Goal: Task Accomplishment & Management: Manage account settings

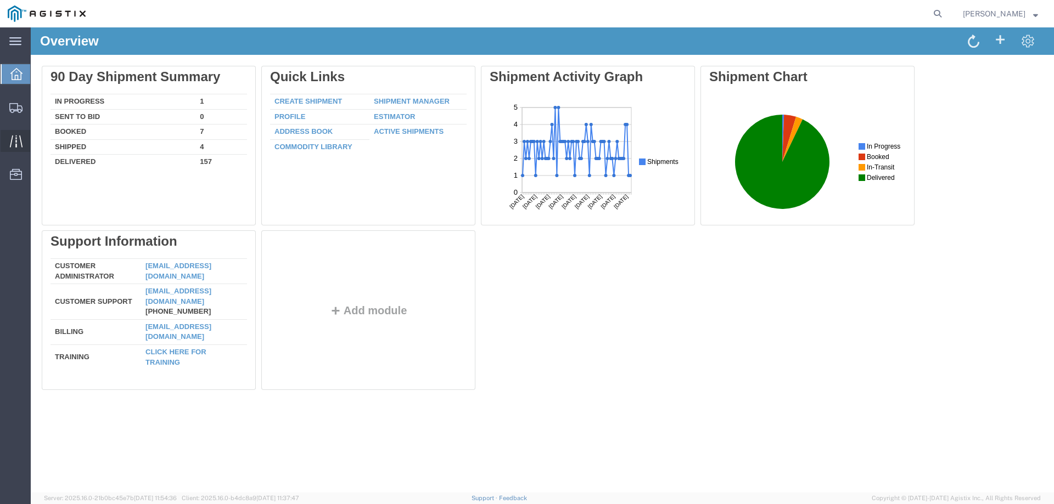
click at [16, 136] on icon at bounding box center [15, 141] width 13 height 12
click at [18, 175] on icon at bounding box center [16, 174] width 12 height 11
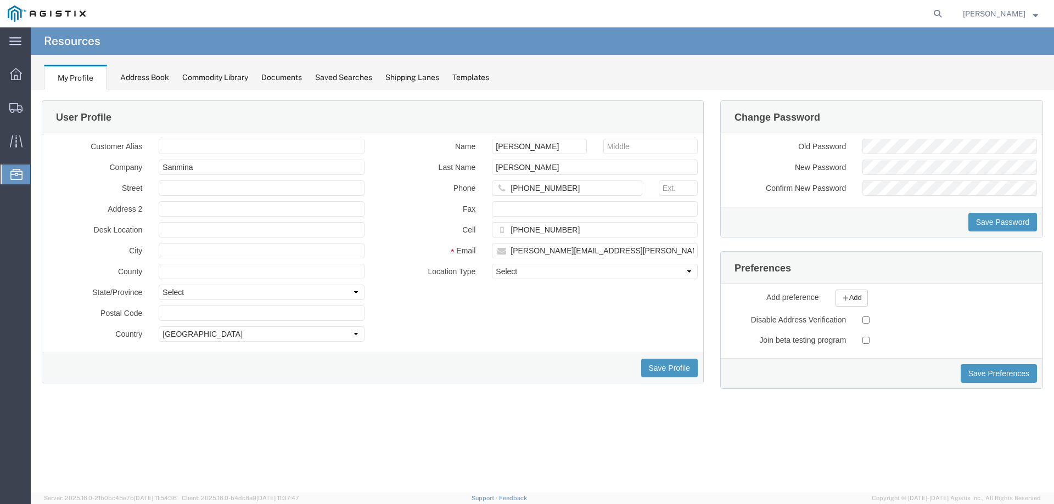
drag, startPoint x: 72, startPoint y: 177, endPoint x: 50, endPoint y: 188, distance: 24.5
click at [63, 177] on div "Customer Alias Company Sanmina Street Address 2 Desk Location City County State…" at bounding box center [206, 243] width 333 height 209
click at [18, 105] on icon at bounding box center [15, 108] width 13 height 10
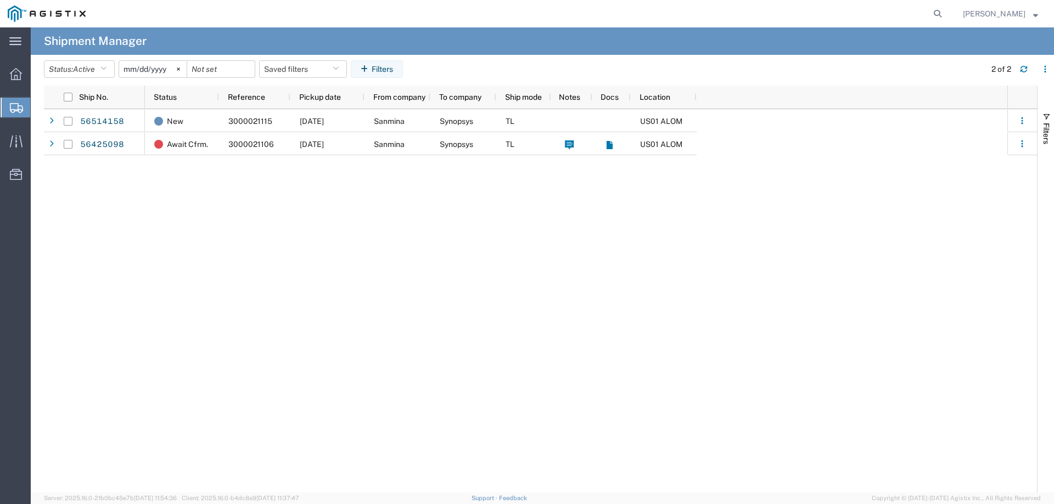
click at [0, 0] on span "Create from Template" at bounding box center [0, 0] width 0 height 0
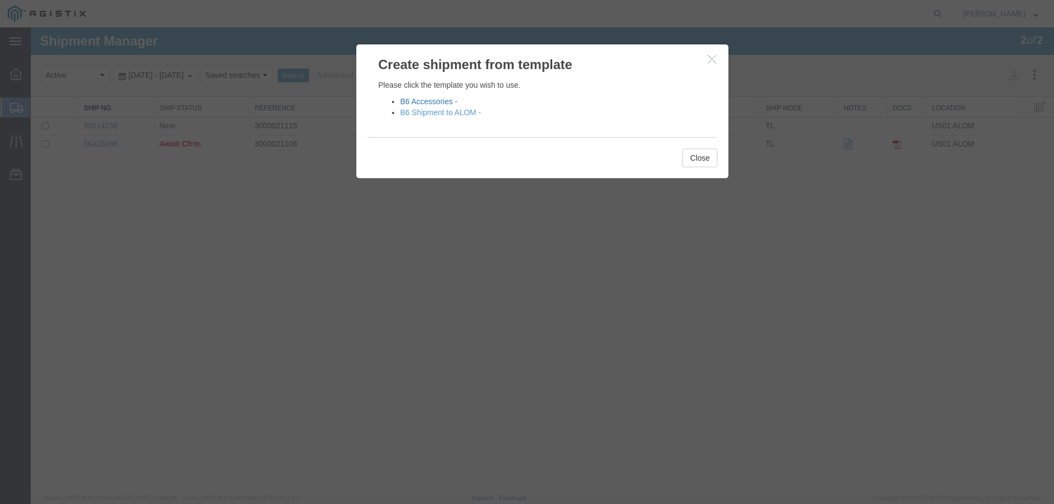
click at [444, 105] on link "B6 Accessories -" at bounding box center [428, 101] width 57 height 9
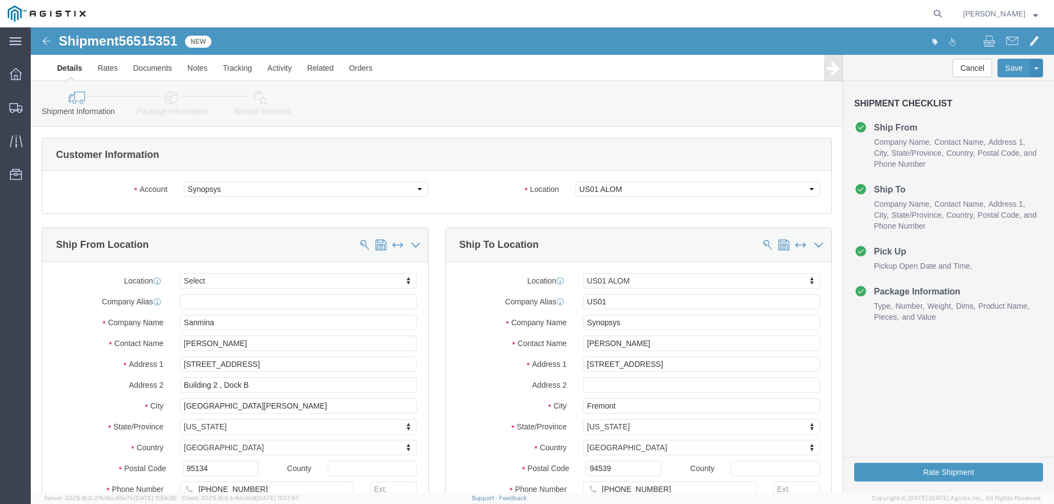
select select
select select "65511"
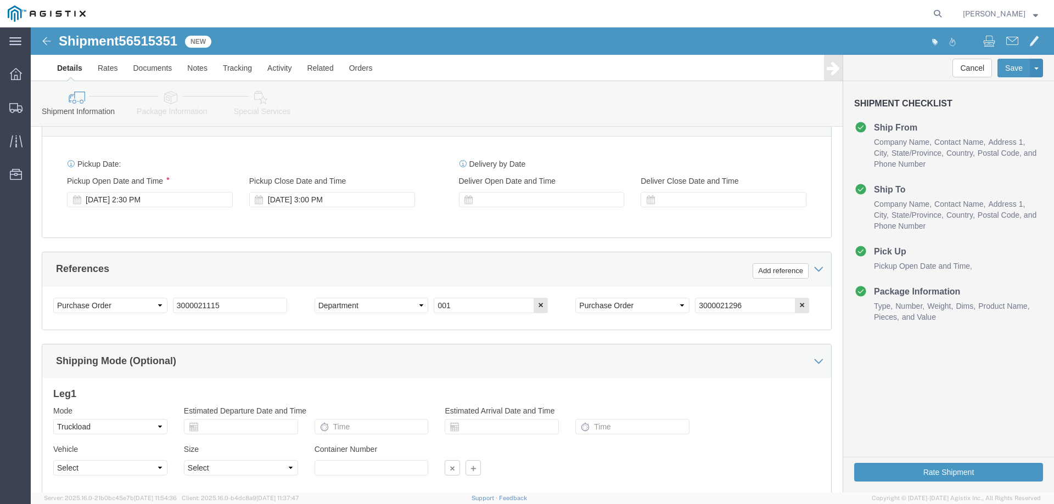
scroll to position [494, 0]
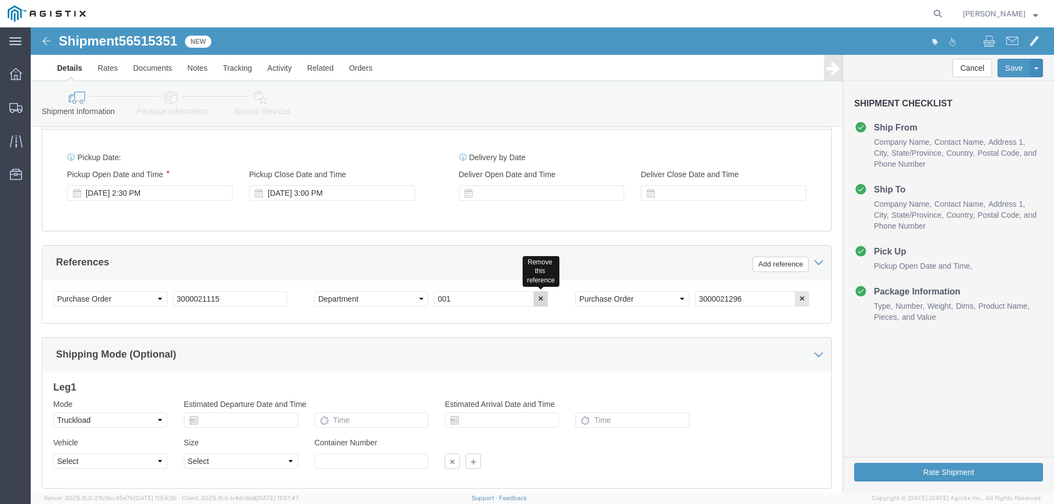
click icon "button"
drag, startPoint x: 464, startPoint y: 272, endPoint x: 403, endPoint y: 278, distance: 60.7
click input "3000021296"
paste input "023"
type input "3000021023"
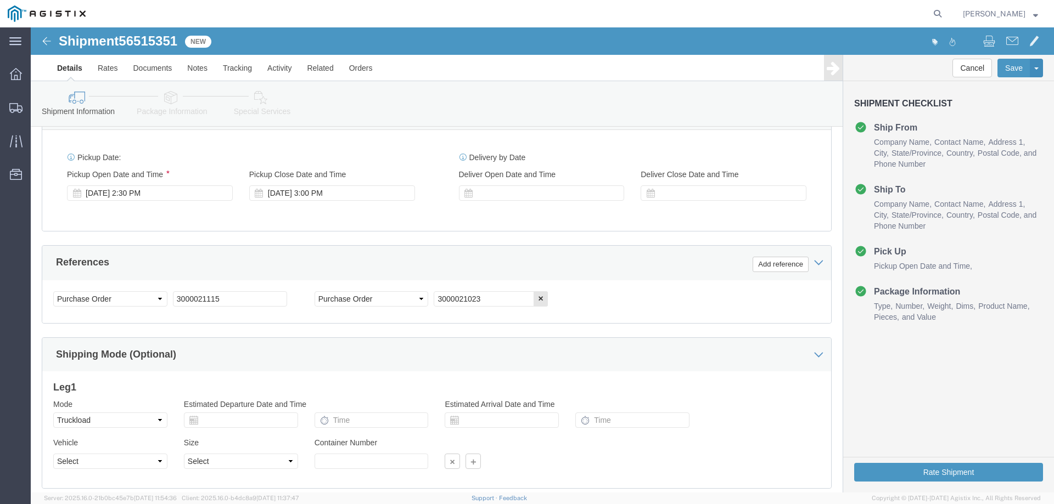
click div "Select Account Type Activity ID Airline Appointment Number ASN Batch Request # …"
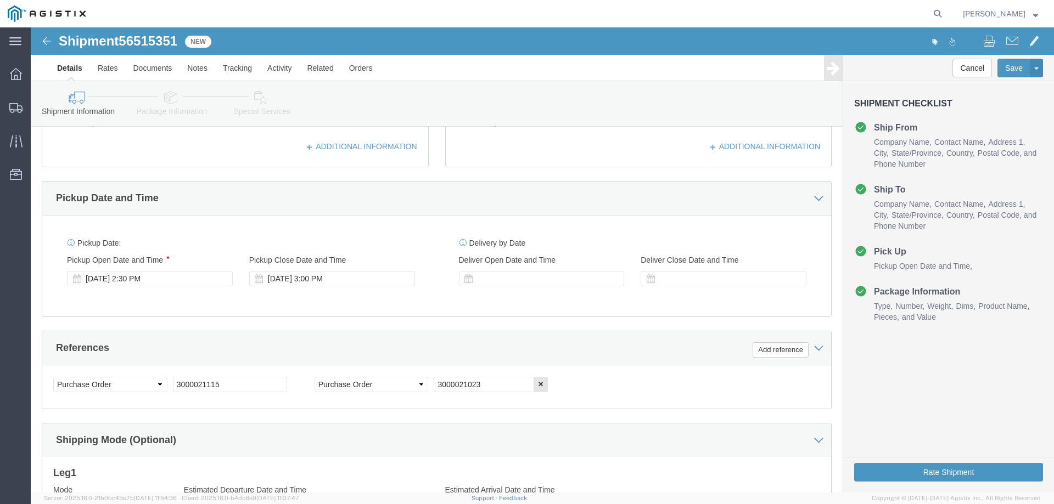
scroll to position [402, 0]
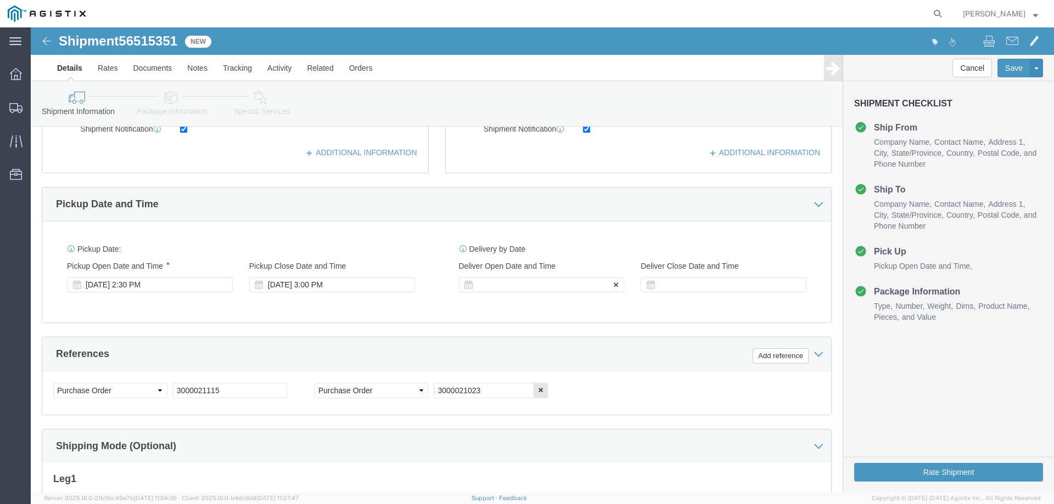
click div
type input "3:30 PM"
click button "Apply"
click div
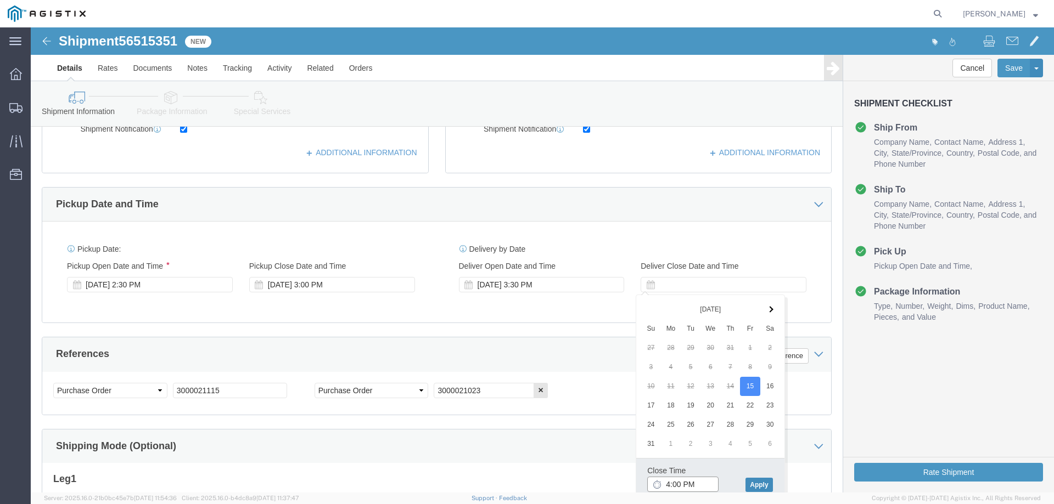
type input "4:00 PM"
click button "Apply"
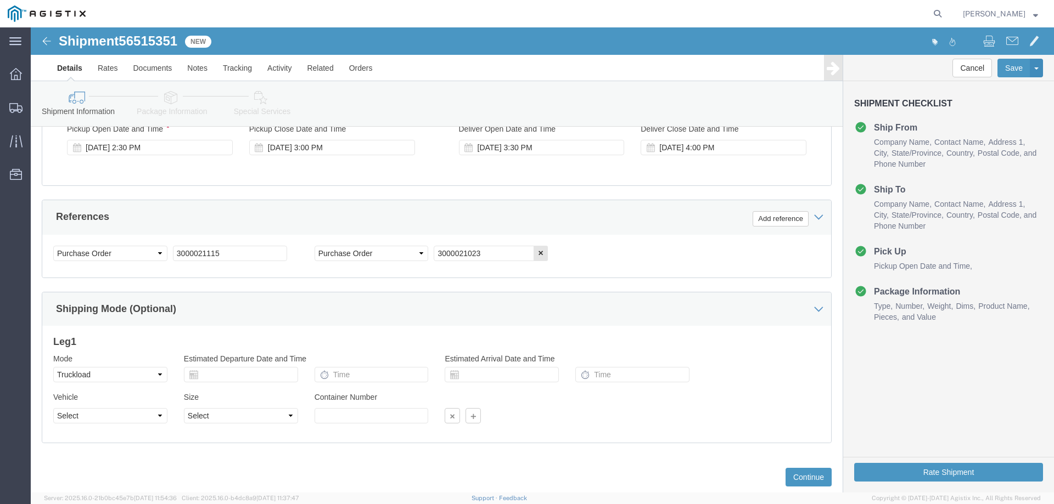
scroll to position [567, 0]
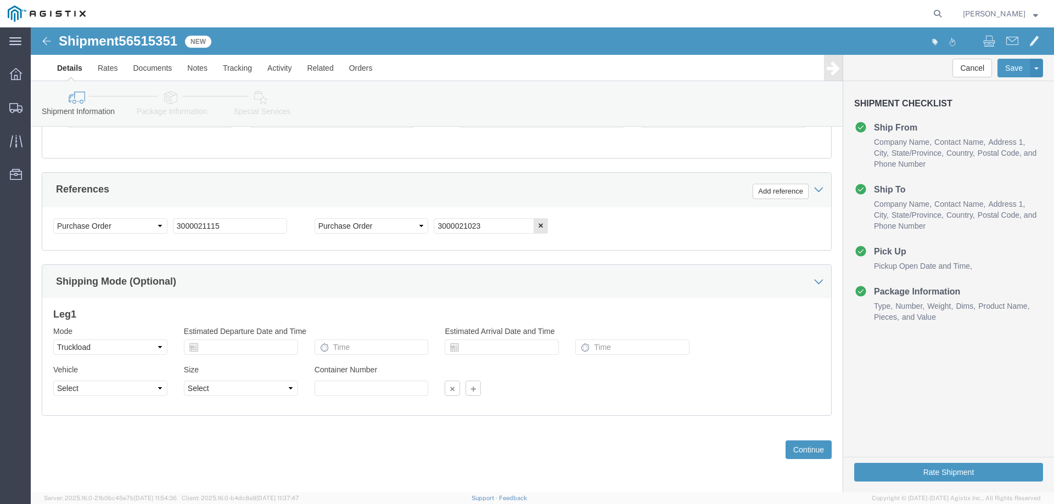
click div "Previous Continue"
click button "Continue"
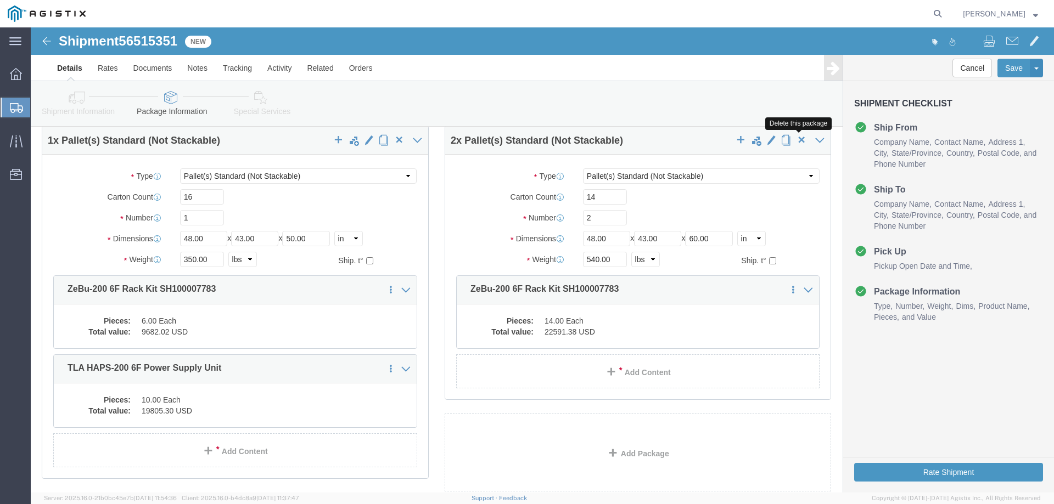
click span "button"
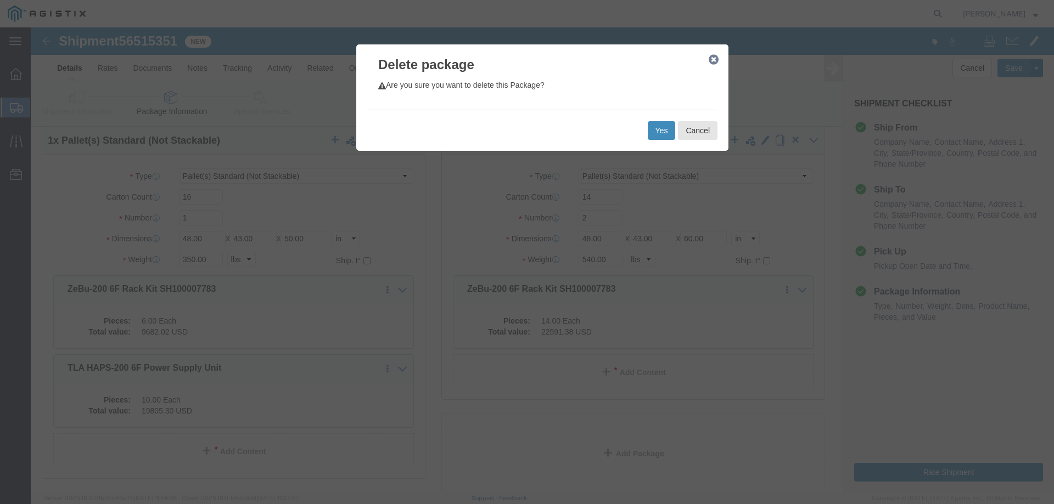
click button "Yes"
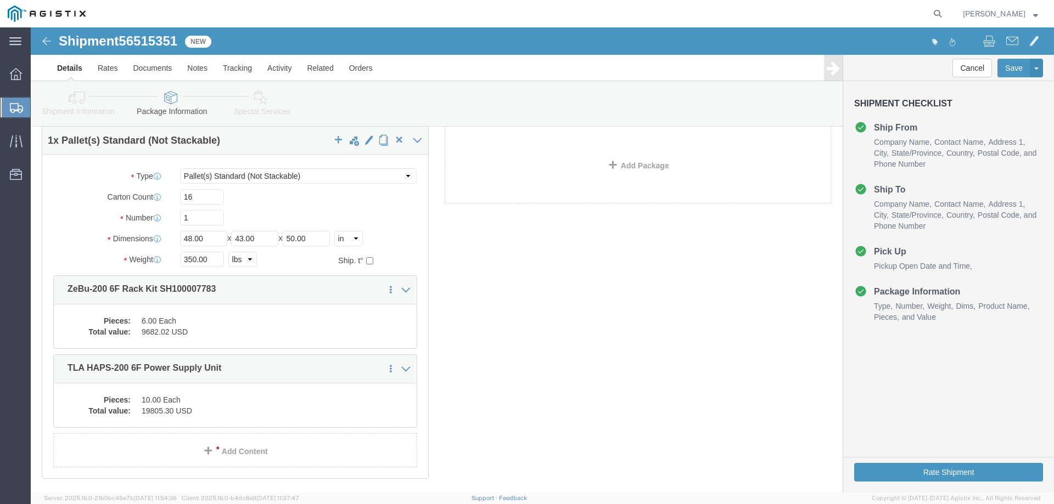
select select "PSNS"
click dd "19805.30 USD"
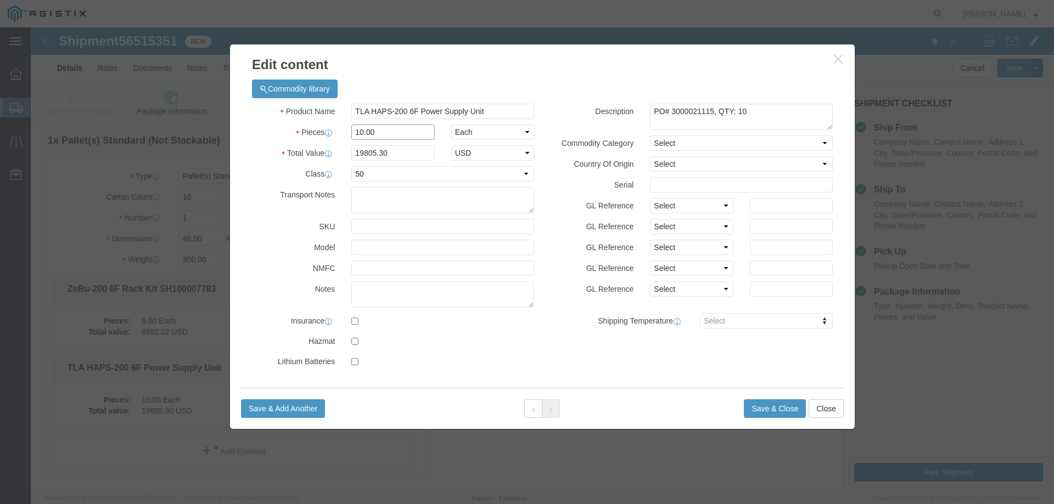
click input "10.00"
type input "13.00"
type input "25746.89"
click label "GL Reference"
click textarea "PO# 3000021115, QTY: 10"
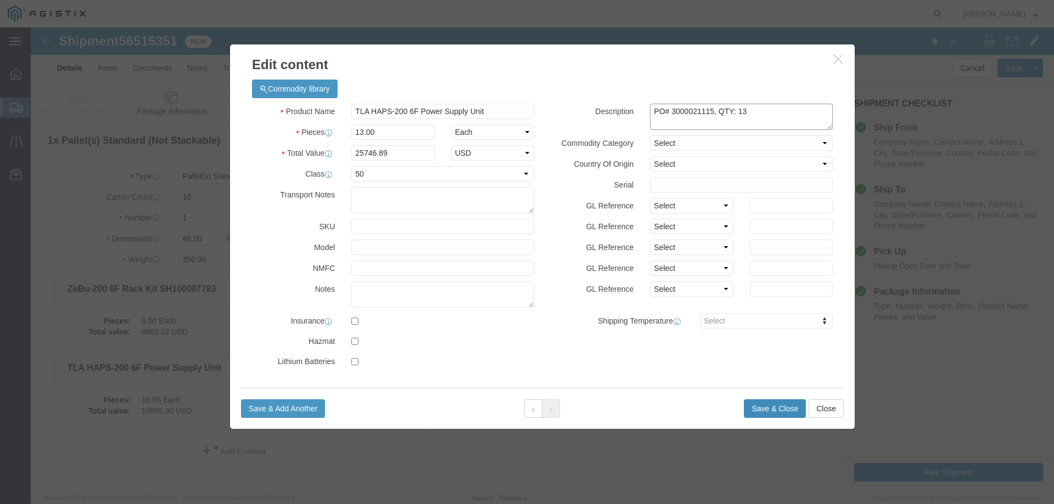
type textarea "PO# 3000021115, QTY: 13"
click button "Save & Close"
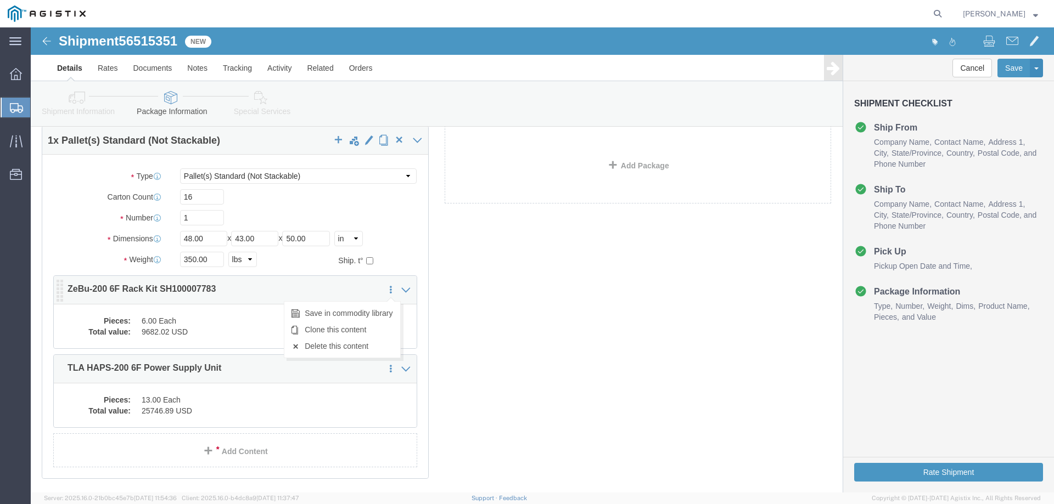
click icon
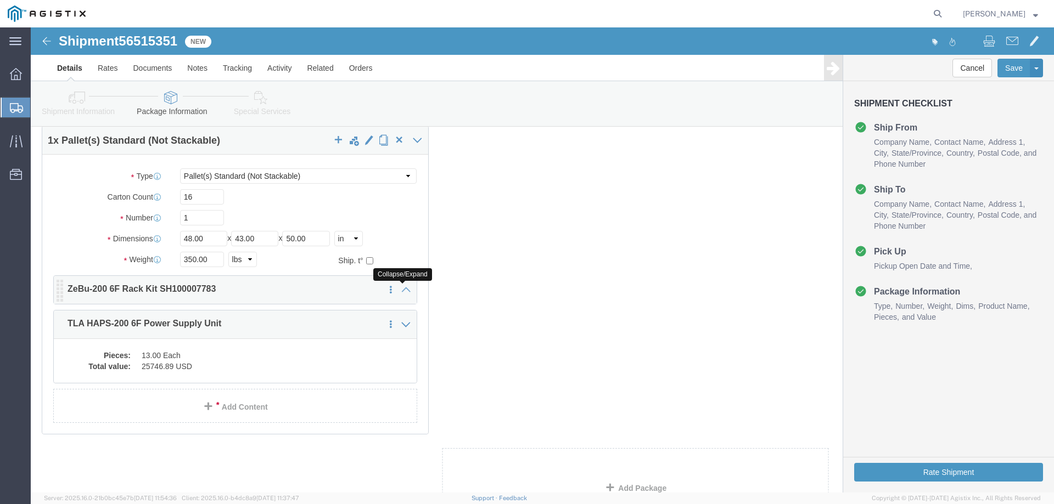
click icon
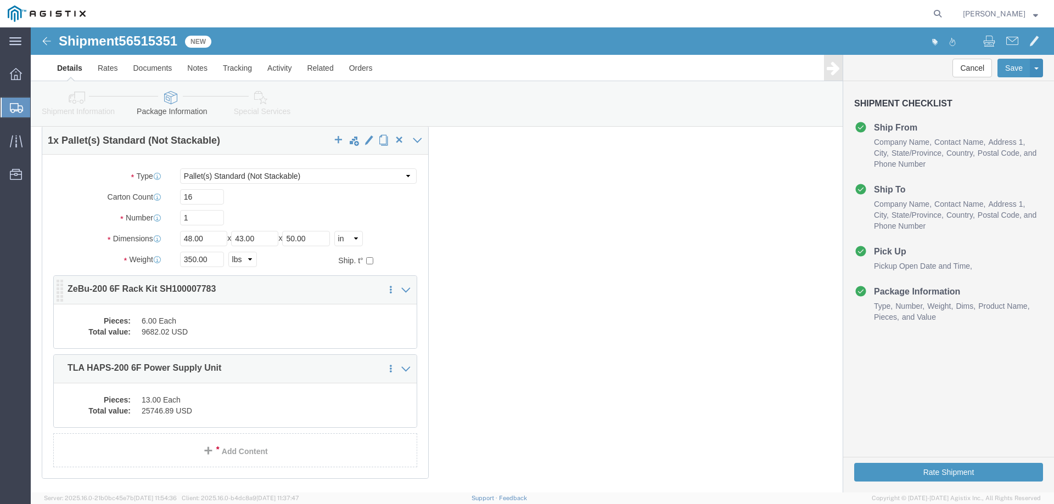
click dl "Pieces: 6.00 Each Total value: 9682.02 USD"
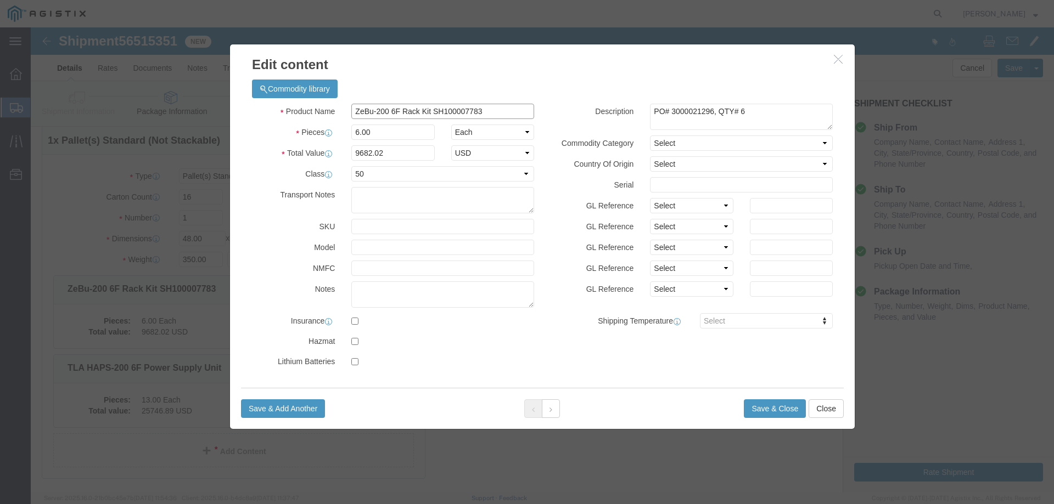
drag, startPoint x: 463, startPoint y: 87, endPoint x: 279, endPoint y: 95, distance: 184.0
click div "Product Name ZeBu-200 6F Rack Kit SH100007783 Pieces 6.00 Select Bag Barrels 10…"
paste input "HIC Half Sized Packaged Product"
type input "HIC Half Sized Packaged Product"
drag, startPoint x: 357, startPoint y: 125, endPoint x: 262, endPoint y: 122, distance: 95.0
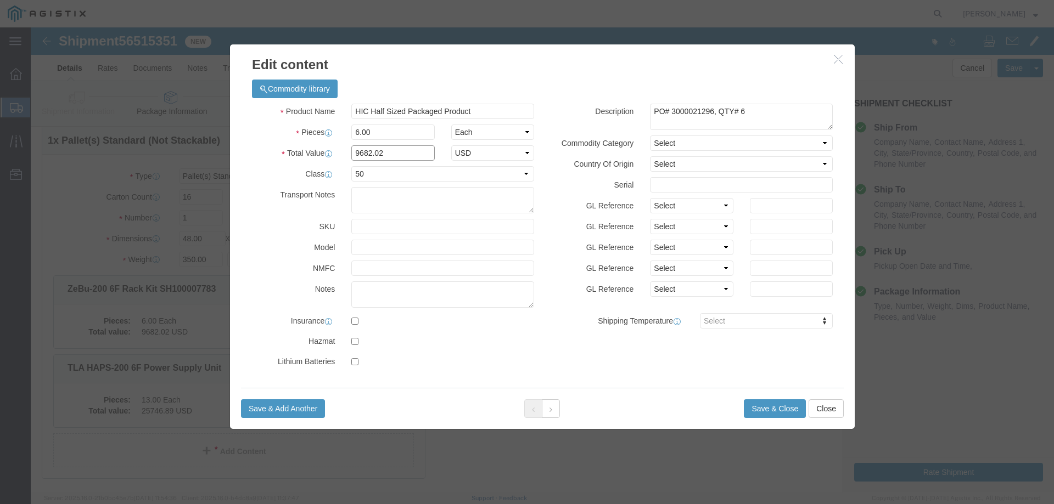
click div "Total Value 9682.02 Select ADP AED AFN ALL AMD AOA ARS ATS AUD AWG AZN BAM BBD …"
paste input "24.71"
type input "924.71"
click input "6.00"
type input "1.00"
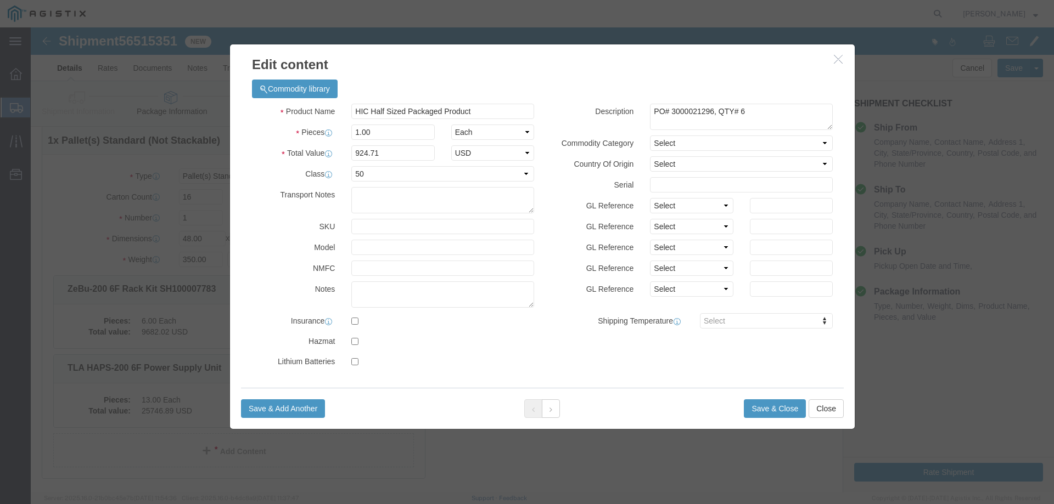
type input "154.12"
click div "Description PO# 3000021296, QTY# 6 Commodity Category Select Country Of Origin …"
drag, startPoint x: 679, startPoint y: 84, endPoint x: 638, endPoint y: 88, distance: 41.9
click textarea "PO# 3000021296, QTY# 6"
paste textarea "023"
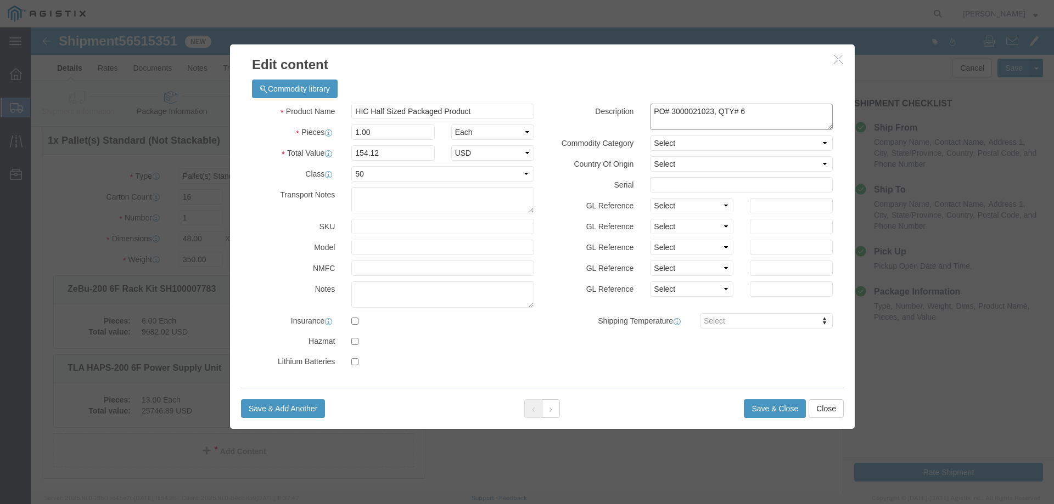
click textarea "PO# 3000021296, QTY# 6"
type textarea "PO# 3000021023, QTY# 1"
drag, startPoint x: 362, startPoint y: 126, endPoint x: 314, endPoint y: 126, distance: 47.7
click div "154.12"
paste input "924.71"
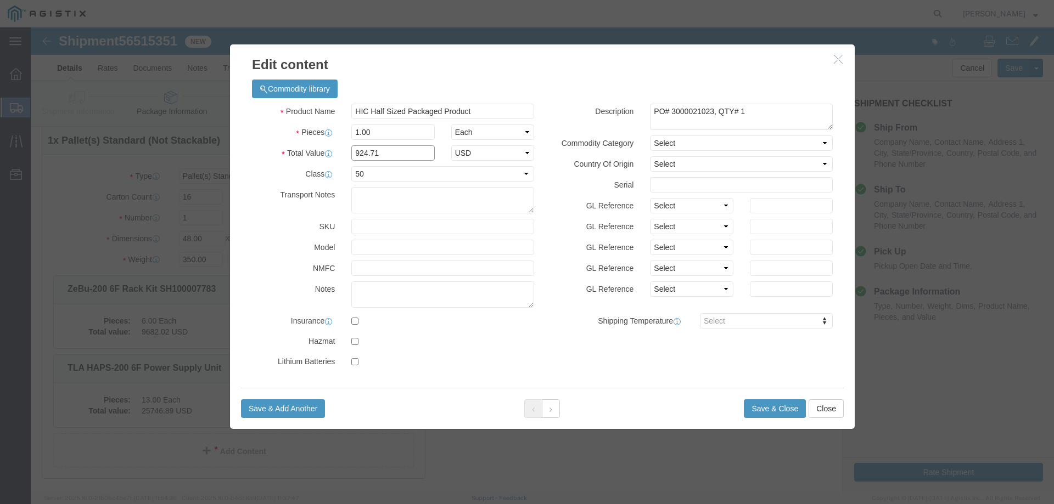
type input "924.71"
click label
click input "checkbox"
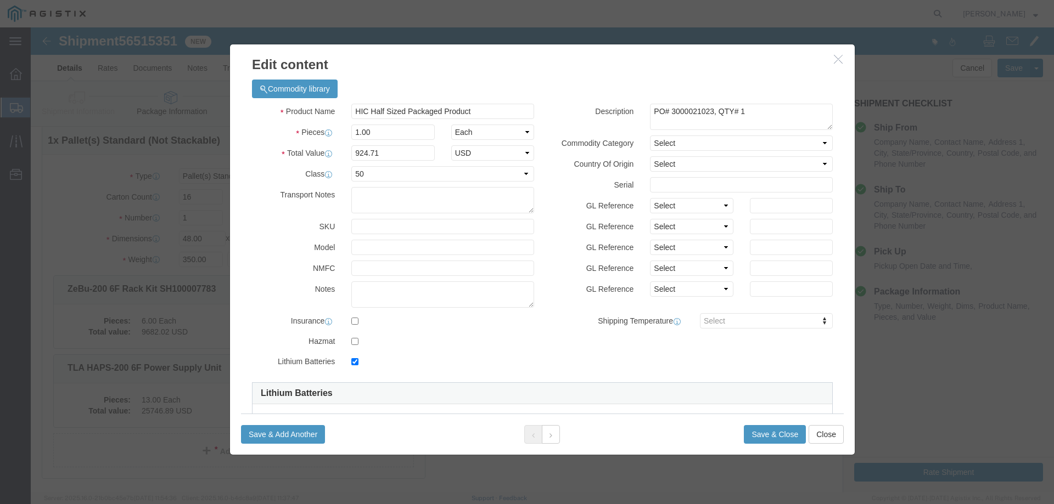
click label
click input "checkbox"
checkbox input "false"
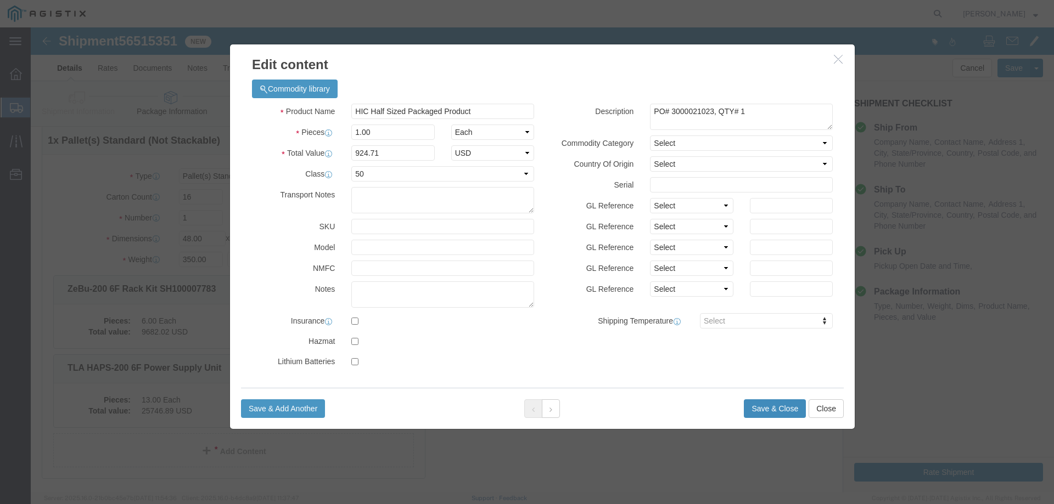
click button "Save & Close"
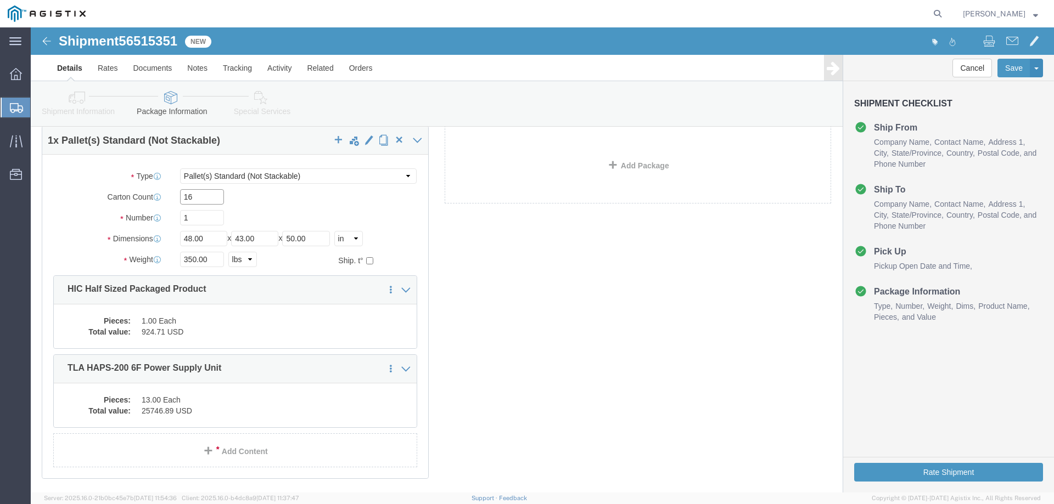
click input "16"
type input "14"
click input "350.00"
type input "160"
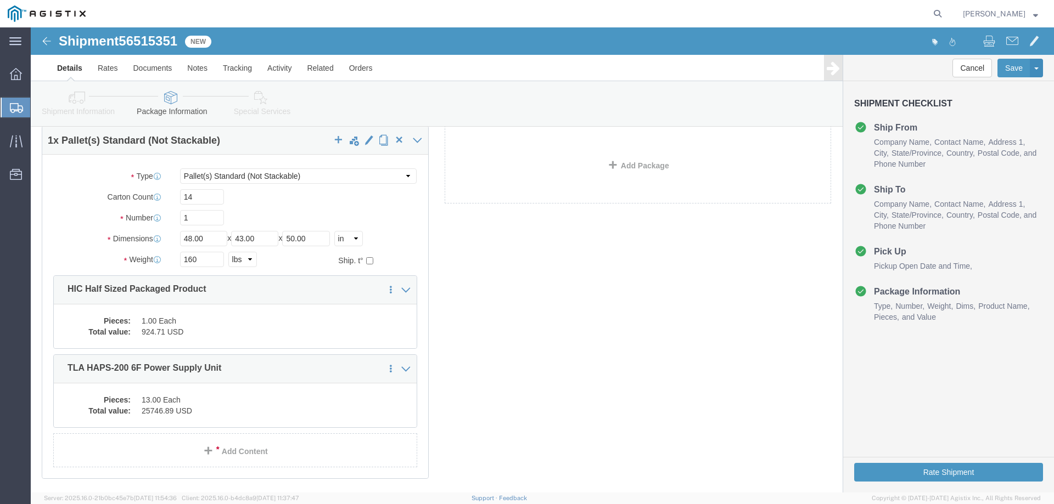
click div "Package Type Select Bale(s) Basket(s) Bolt(s) Bottle(s) Buckets Bulk Bundle(s) …"
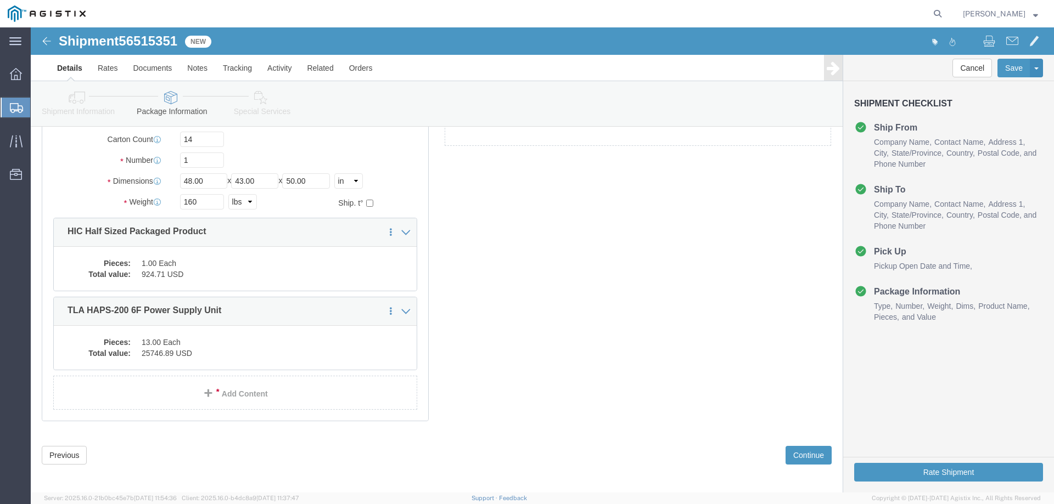
scroll to position [106, 0]
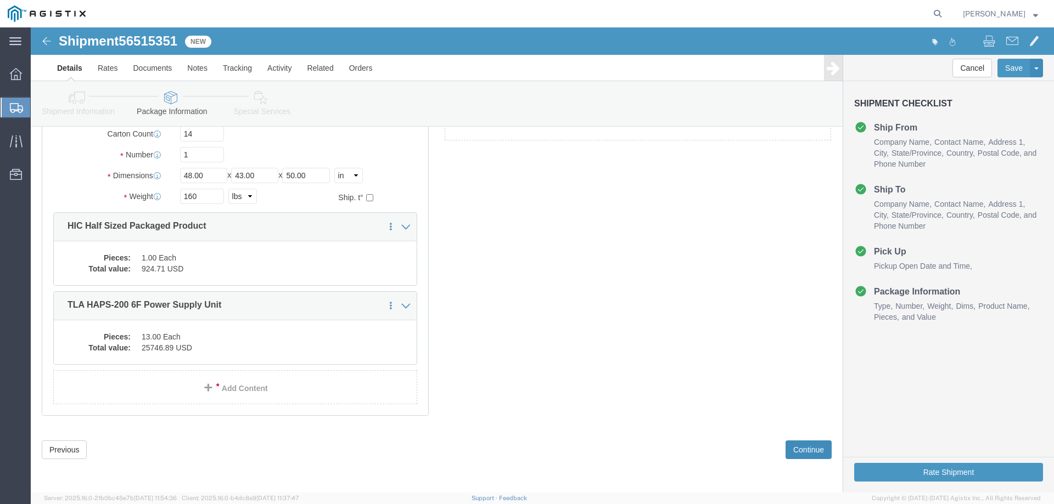
click button "Continue"
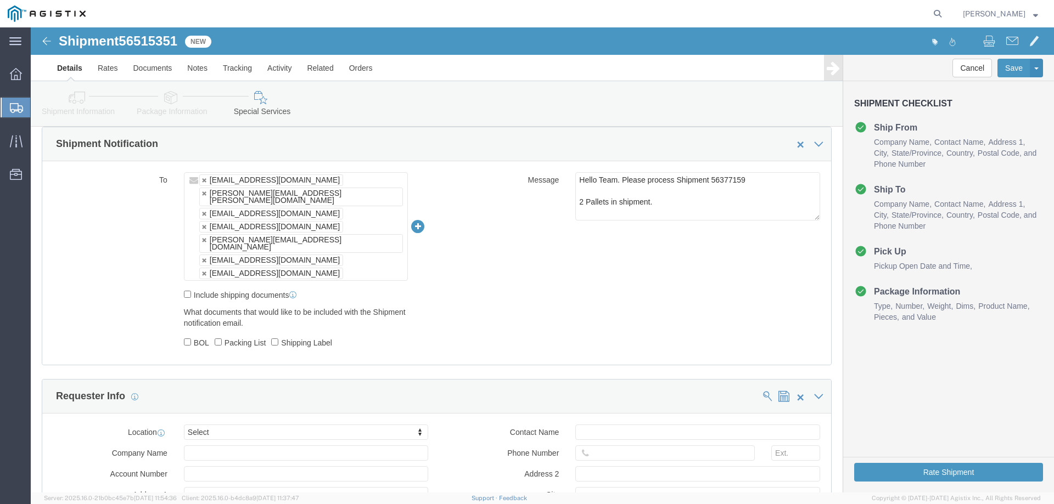
scroll to position [666, 0]
drag, startPoint x: 721, startPoint y: 154, endPoint x: 694, endPoint y: 155, distance: 27.5
click textarea "Hello Team. Please process Shipment 56377159 2 Pallets in shipment."
drag, startPoint x: 155, startPoint y: 11, endPoint x: 92, endPoint y: 13, distance: 63.7
click div "Shipment 56515351 New"
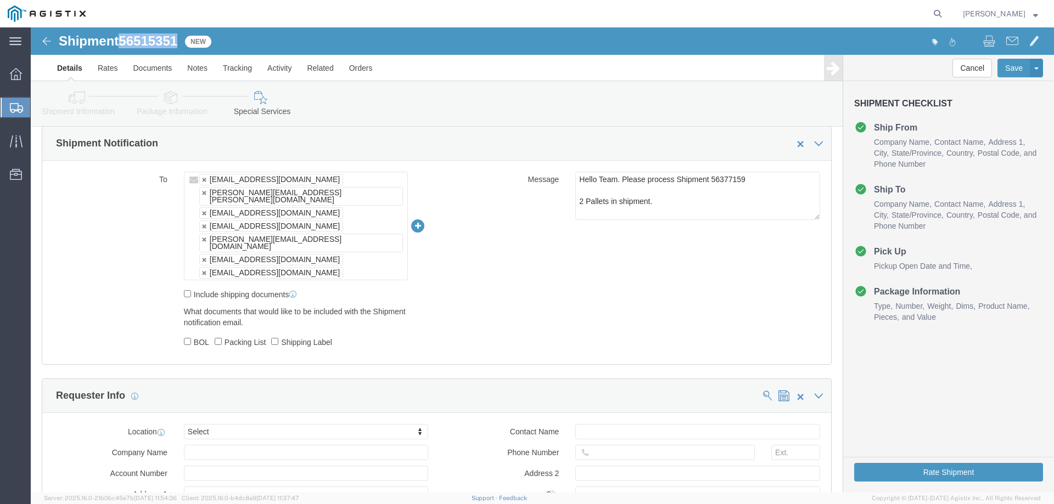
copy span "56515351"
drag, startPoint x: 718, startPoint y: 155, endPoint x: 675, endPoint y: 155, distance: 42.8
click textarea "Hello Team. Please process Shipment 56377159 2 Pallets in shipment."
paste textarea "515351"
click textarea "Hello Team. Please process Shipment 56377159 2 Pallets in shipment."
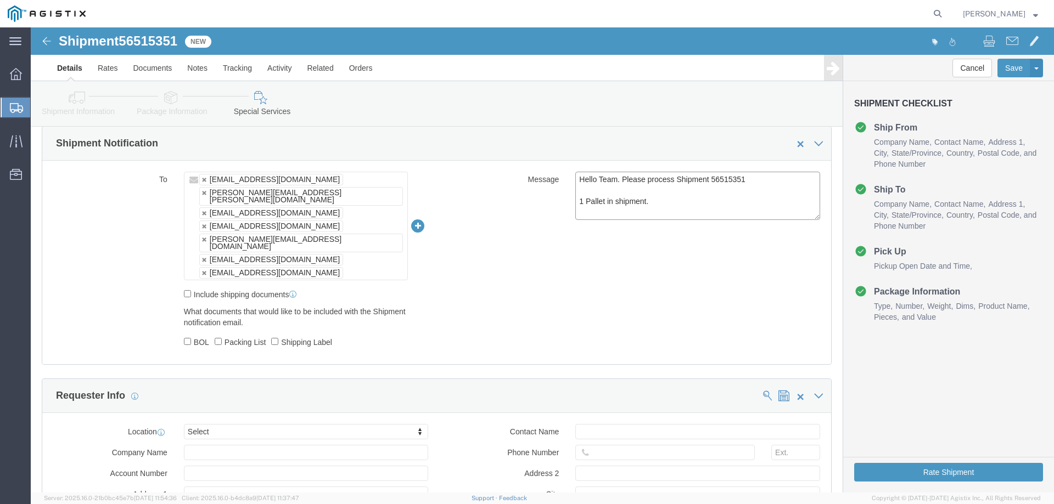
type textarea "Hello Team. Please process Shipment 56515351 1 Pallet in shipment."
click div "To NTrivedi@alom.com grinnell.duncan@sanmina.com synopsys@airgroup.com haps_int…"
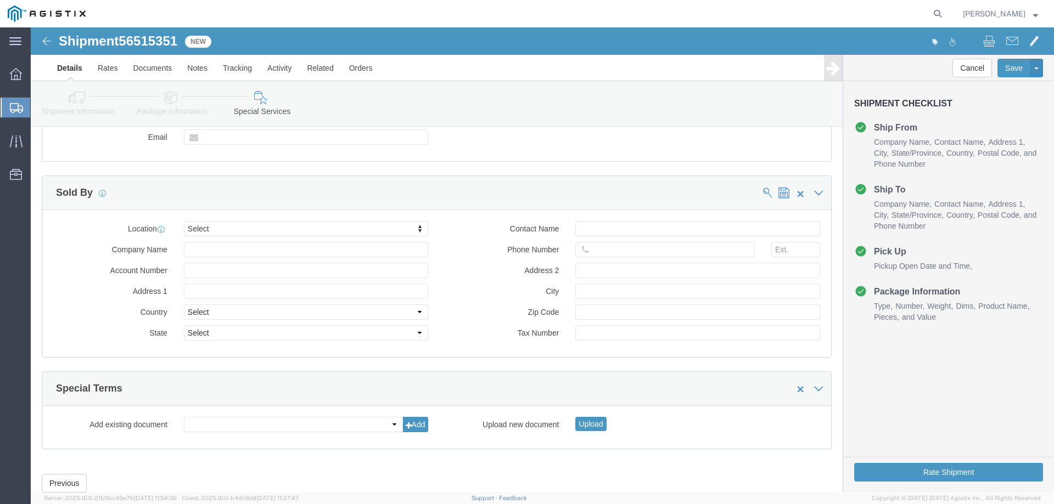
scroll to position [1105, 0]
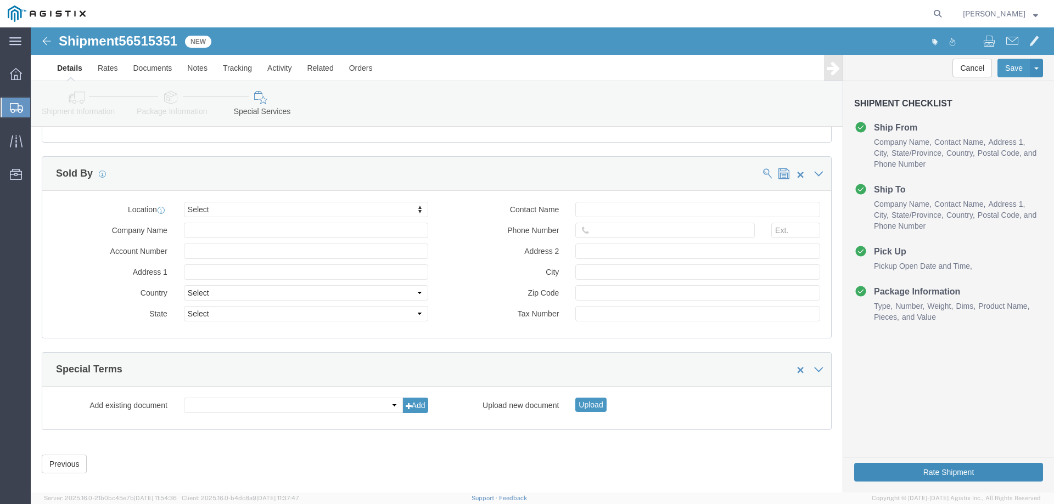
click button "Rate Shipment"
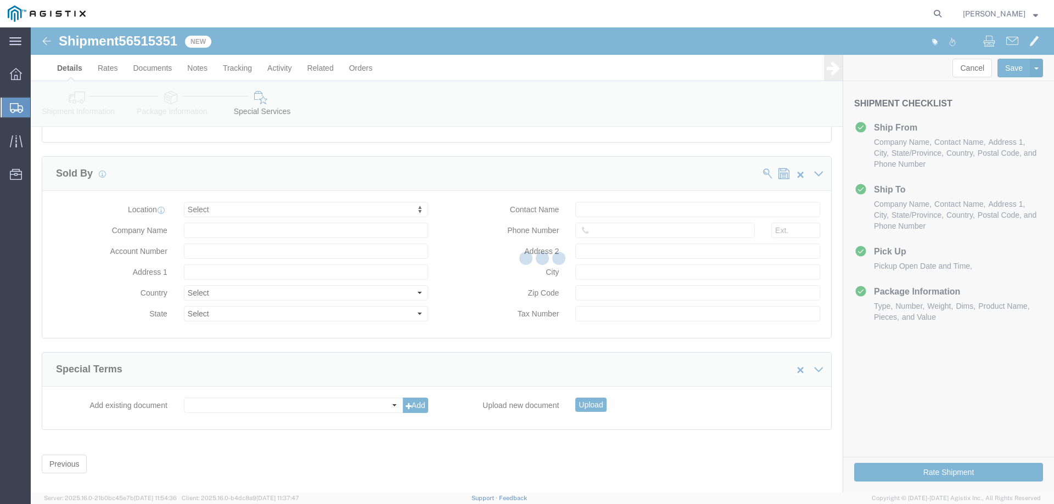
scroll to position [0, 0]
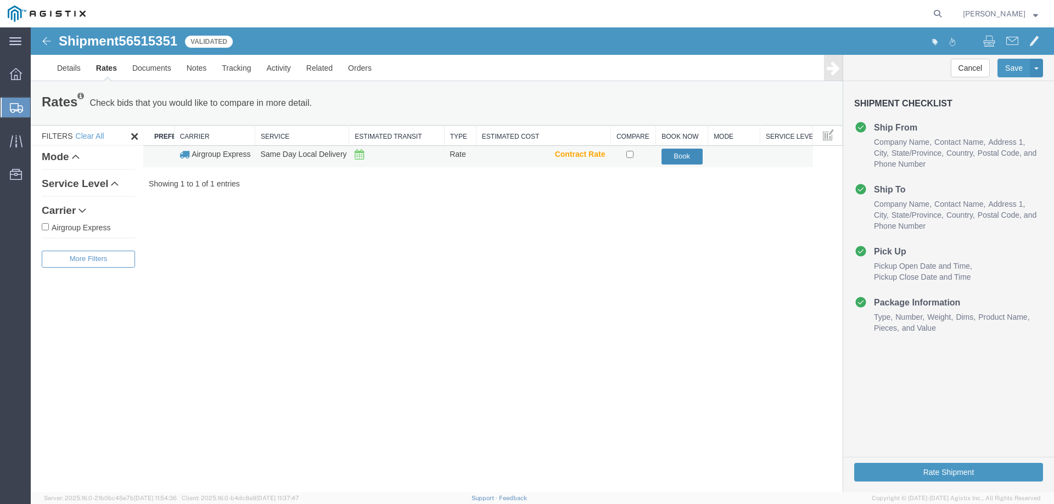
click at [688, 164] on button "Book" at bounding box center [681, 157] width 41 height 16
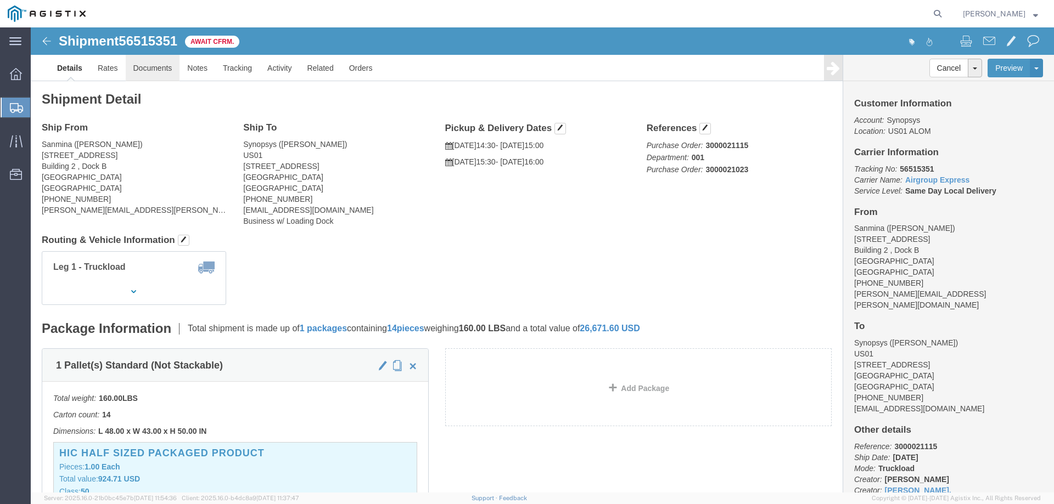
click link "Documents"
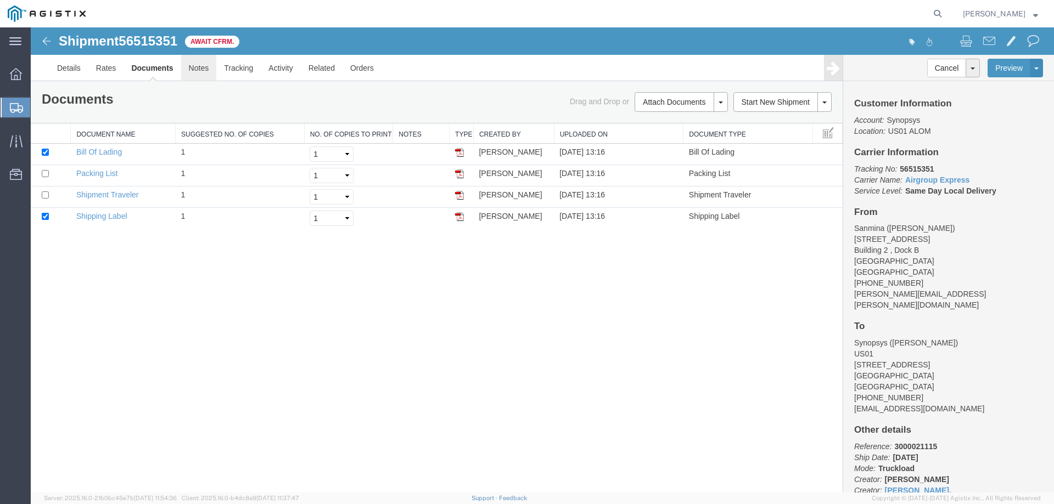
drag, startPoint x: 444, startPoint y: 428, endPoint x: 183, endPoint y: 59, distance: 451.9
click at [445, 424] on div "Shipment 56515351 4 of 4 Await Cfrm. Details Rates Documents Notes Tracking Act…" at bounding box center [542, 259] width 1023 height 465
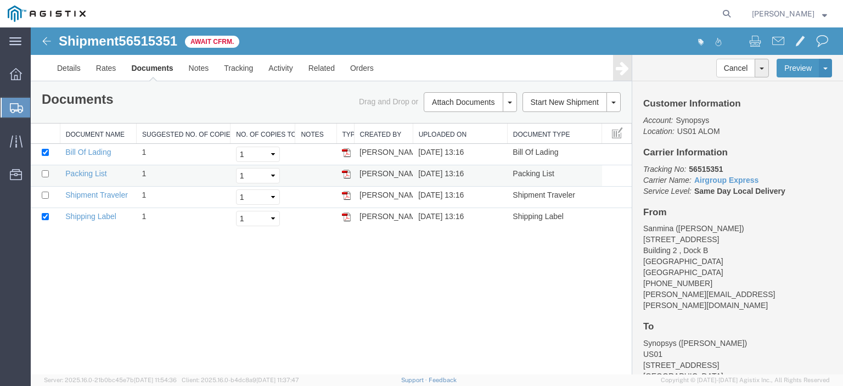
click at [421, 171] on td "08/15/2025 13:16" at bounding box center [460, 175] width 94 height 21
click at [113, 65] on link "Rates" at bounding box center [106, 68] width 36 height 26
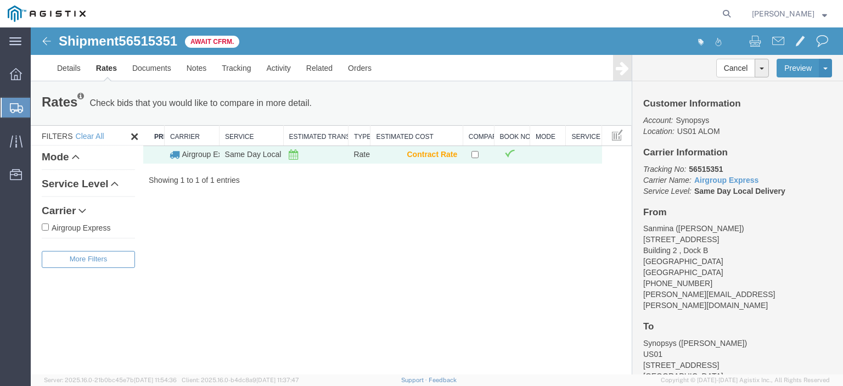
click at [728, 374] on html "Shipment 56515351 1 of 1 Await Cfrm. Details Rates Documents Notes Tracking Act…" at bounding box center [437, 200] width 812 height 347
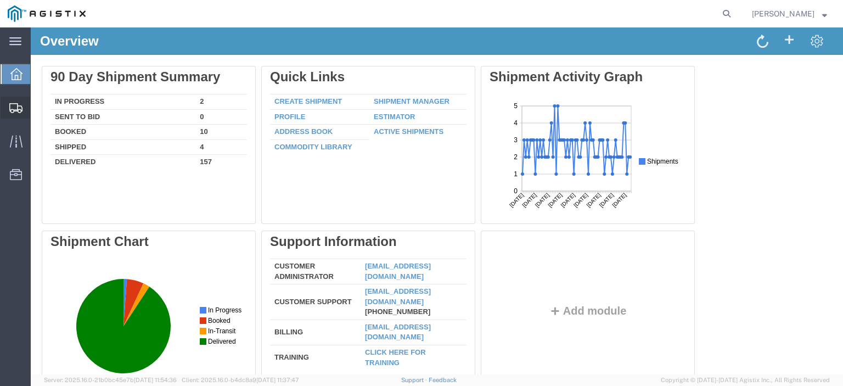
click at [0, 0] on span "Shipment Manager" at bounding box center [0, 0] width 0 height 0
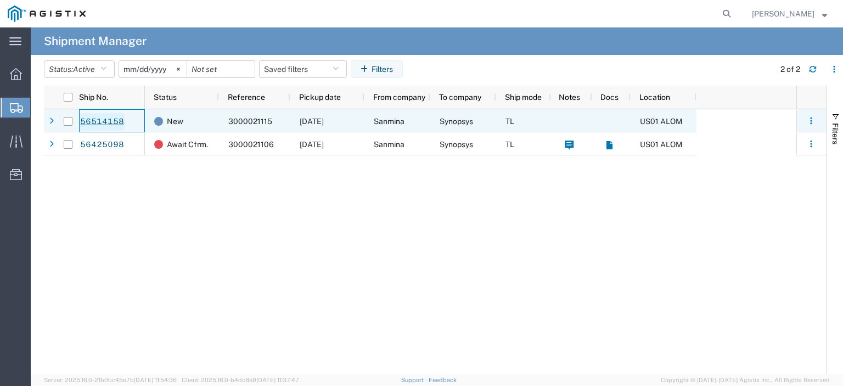
click at [97, 122] on link "56514158" at bounding box center [102, 122] width 45 height 18
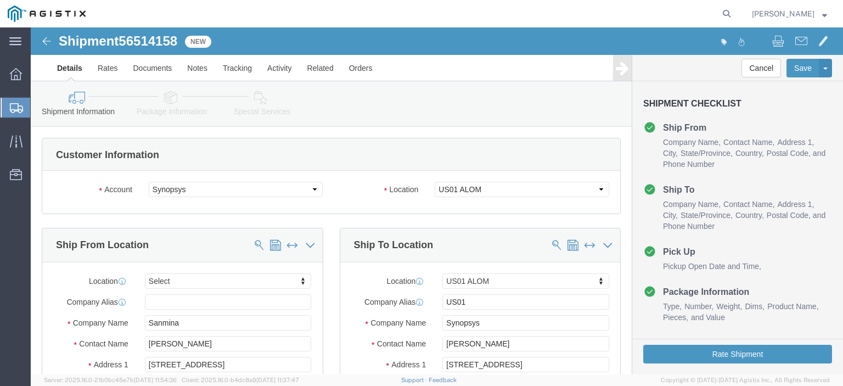
select select
select select "65511"
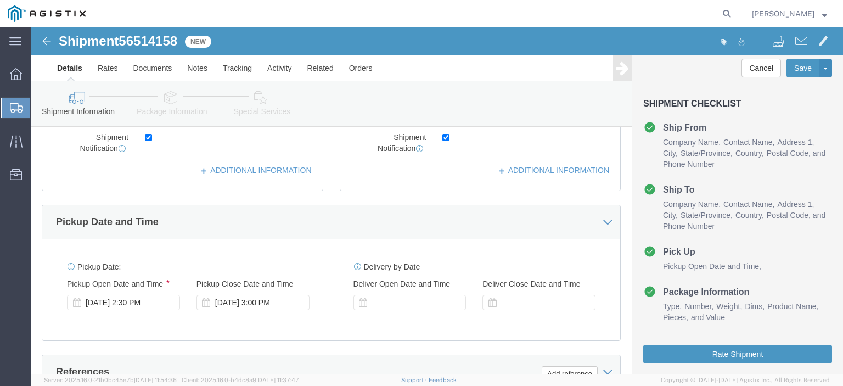
scroll to position [310, 0]
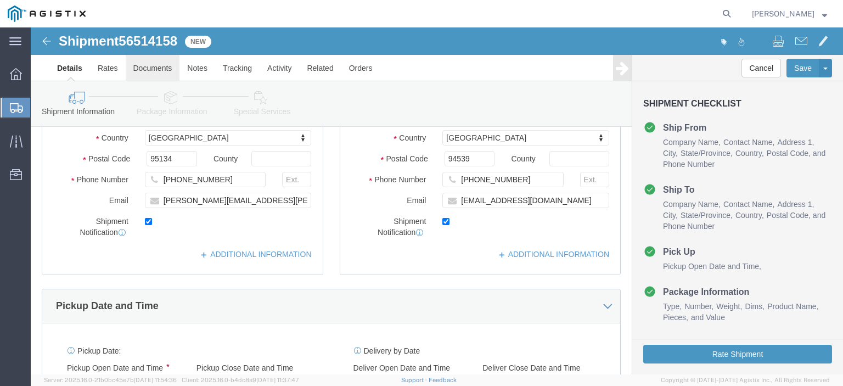
click link "Documents"
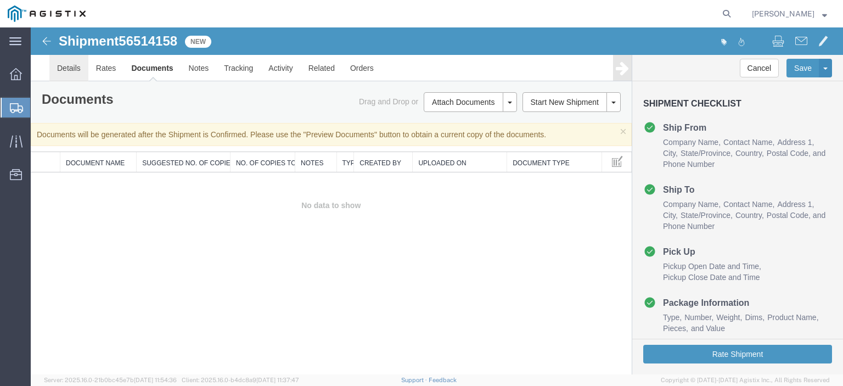
click at [72, 65] on link "Details" at bounding box center [68, 68] width 39 height 26
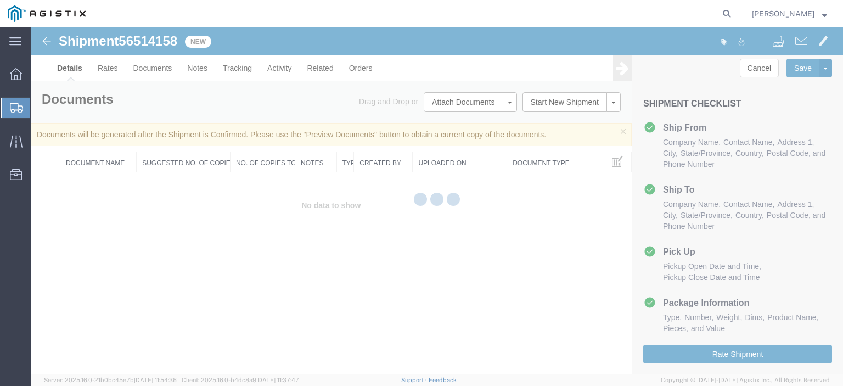
select select "65511"
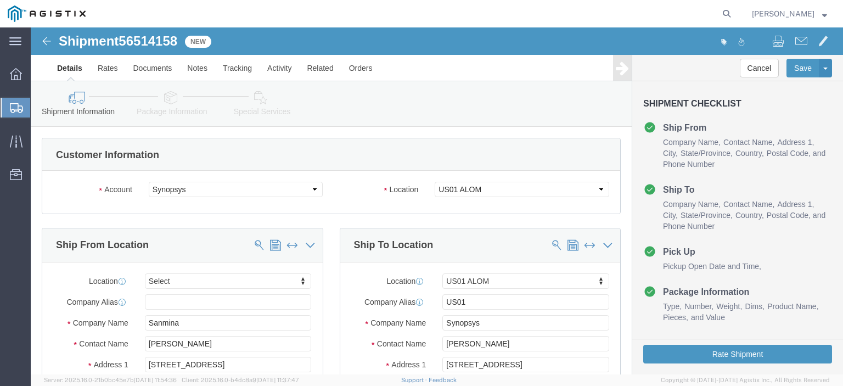
click at [0, 0] on span "Shipment Manager" at bounding box center [0, 0] width 0 height 0
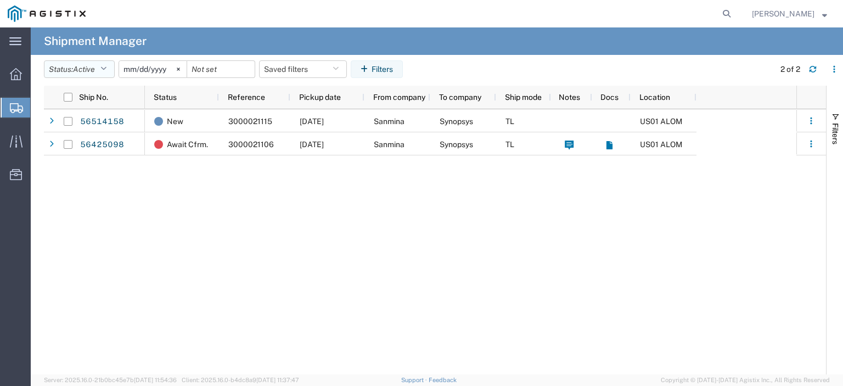
click at [106, 65] on icon "button" at bounding box center [103, 69] width 6 height 8
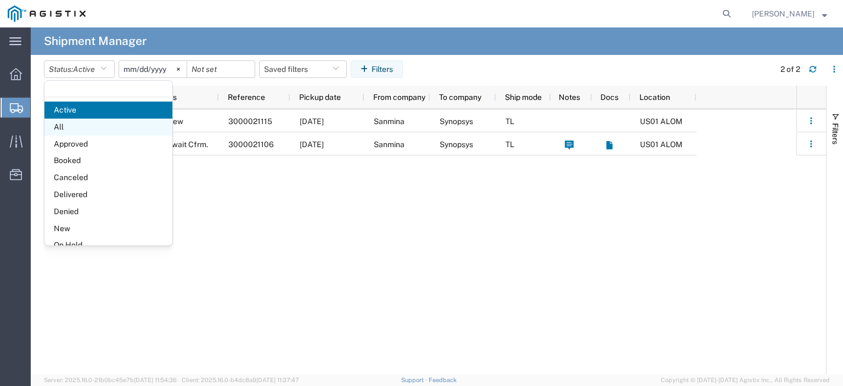
click at [80, 125] on span "All" at bounding box center [108, 127] width 128 height 17
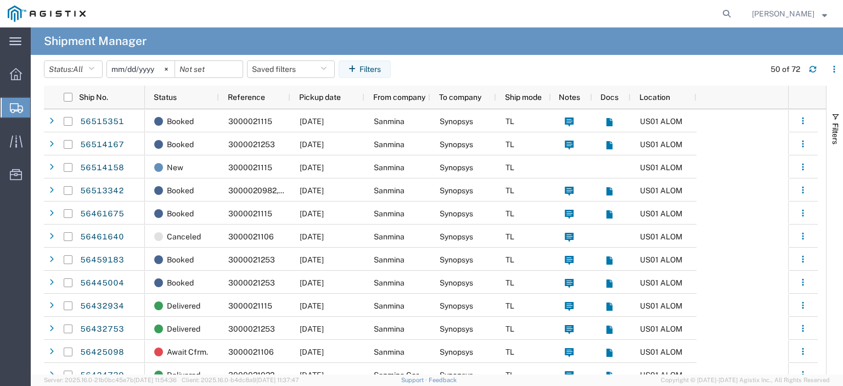
click at [485, 74] on agx-table-filter-chips "Status: All Active All Approved Booked Canceled Delivered Denied New On Hold Pe…" at bounding box center [401, 72] width 715 height 25
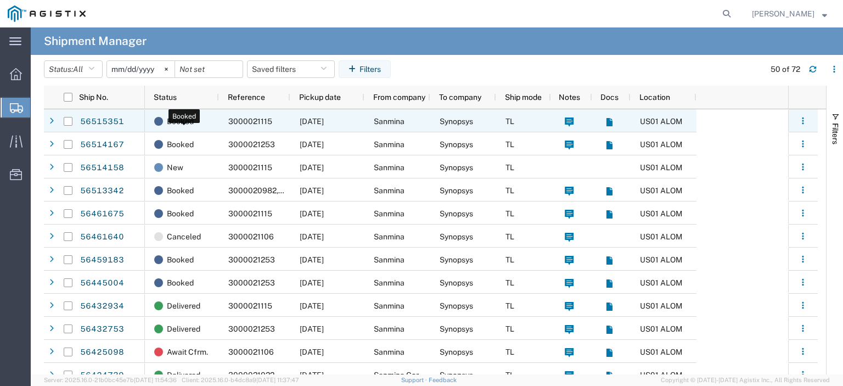
click at [212, 121] on div "Booked" at bounding box center [184, 121] width 60 height 23
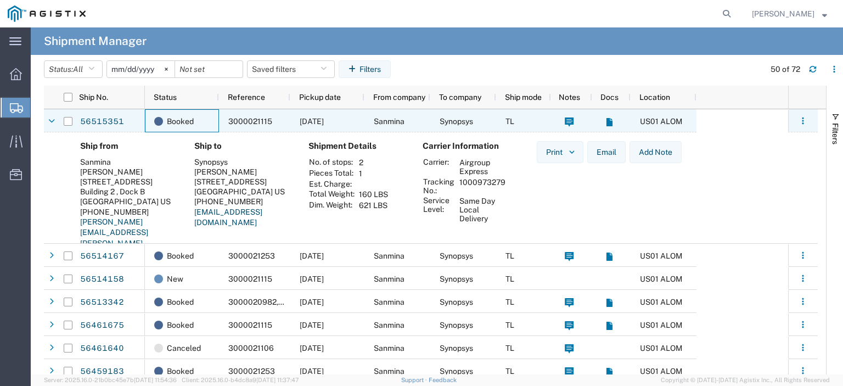
click at [643, 122] on span "US01 ALOM" at bounding box center [661, 121] width 42 height 9
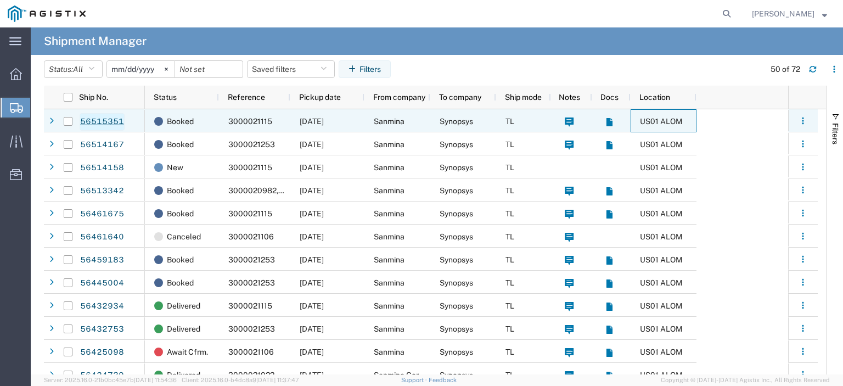
click at [112, 122] on link "56515351" at bounding box center [102, 122] width 45 height 18
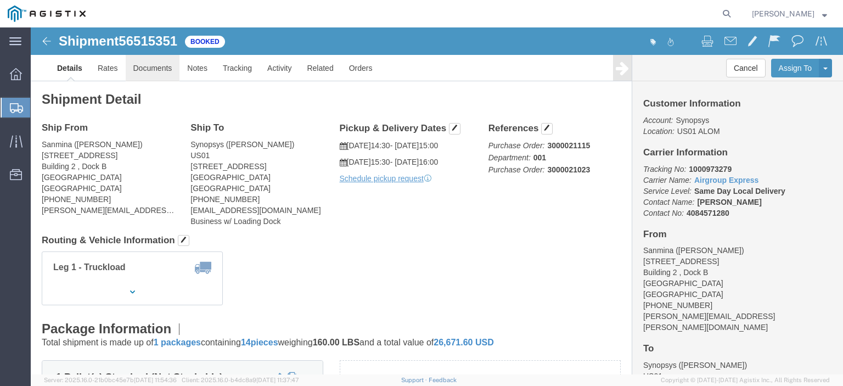
click link "Documents"
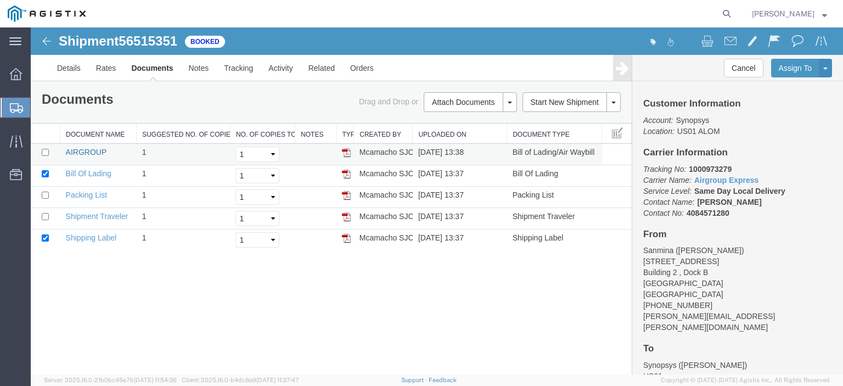
click at [83, 149] on link "AIRGROUP" at bounding box center [86, 152] width 41 height 9
